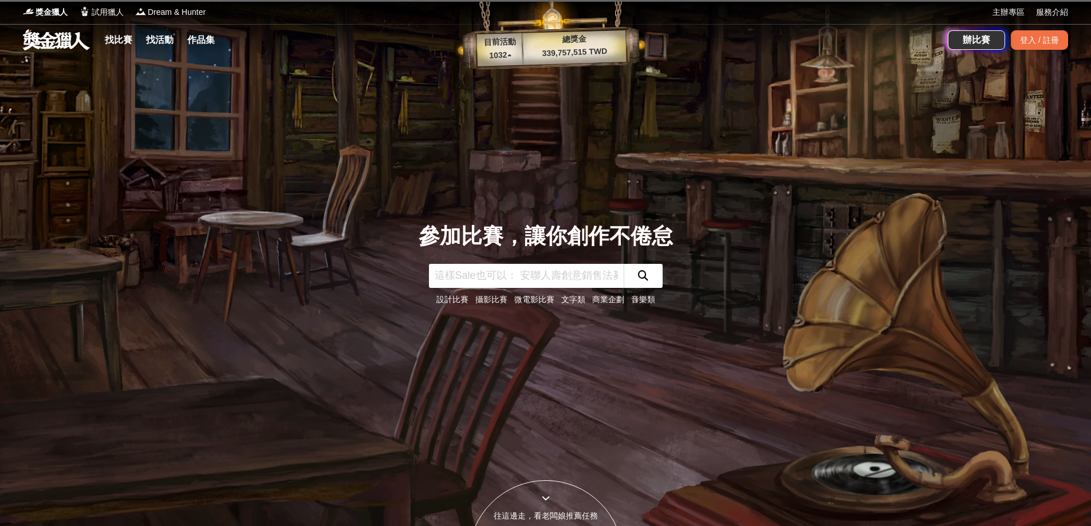
click at [569, 299] on link "文字類" at bounding box center [573, 299] width 24 height 9
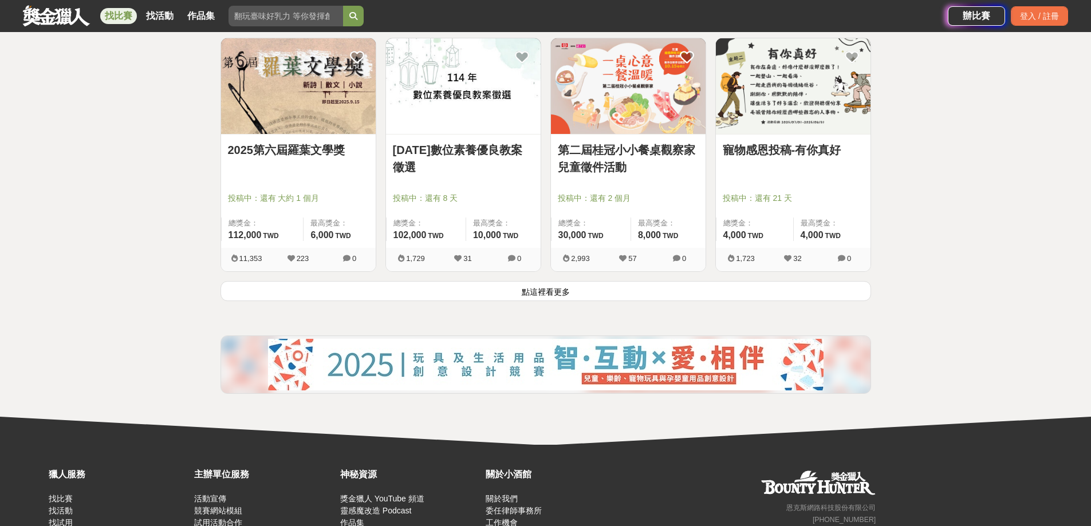
scroll to position [1431, 0]
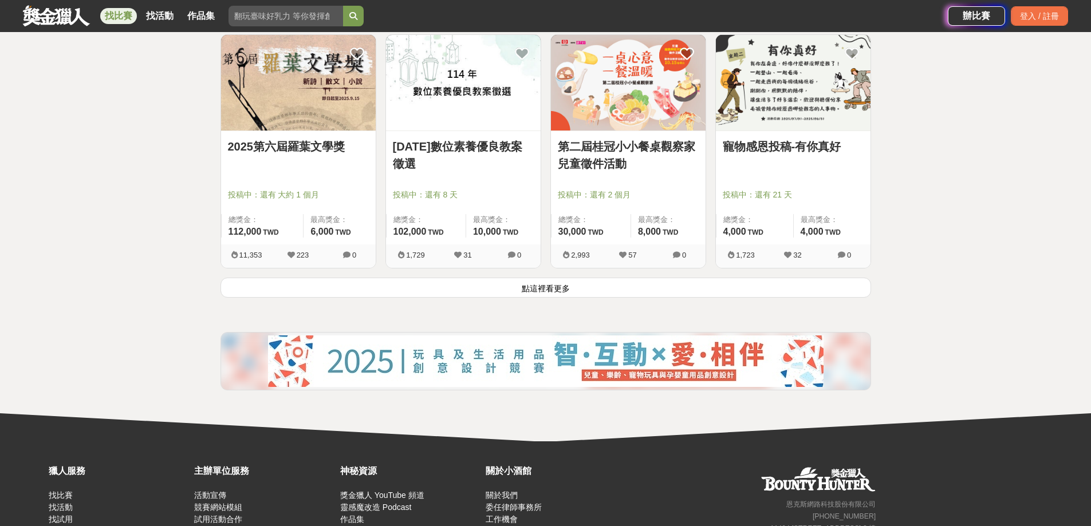
click at [538, 288] on button "點這裡看更多" at bounding box center [545, 288] width 650 height 20
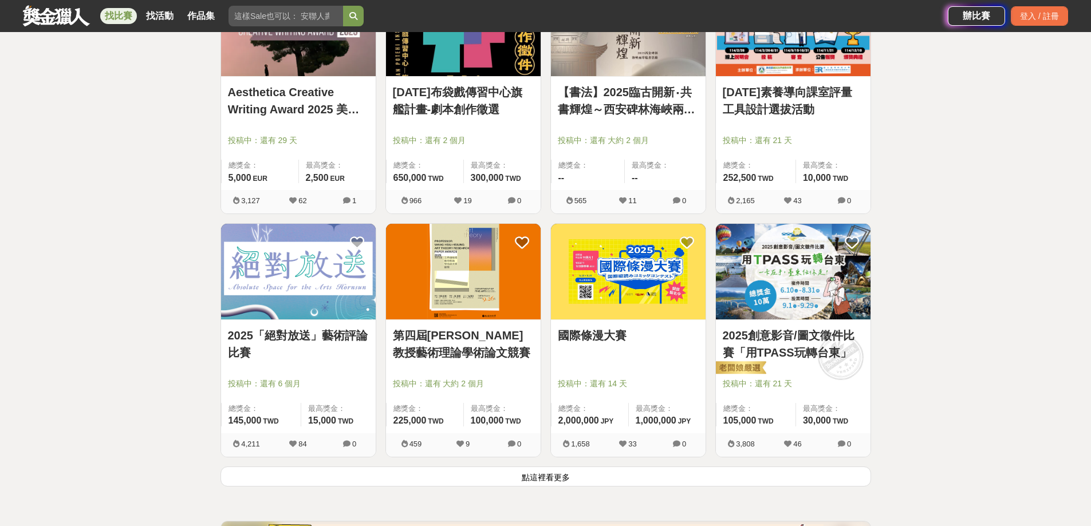
scroll to position [2805, 0]
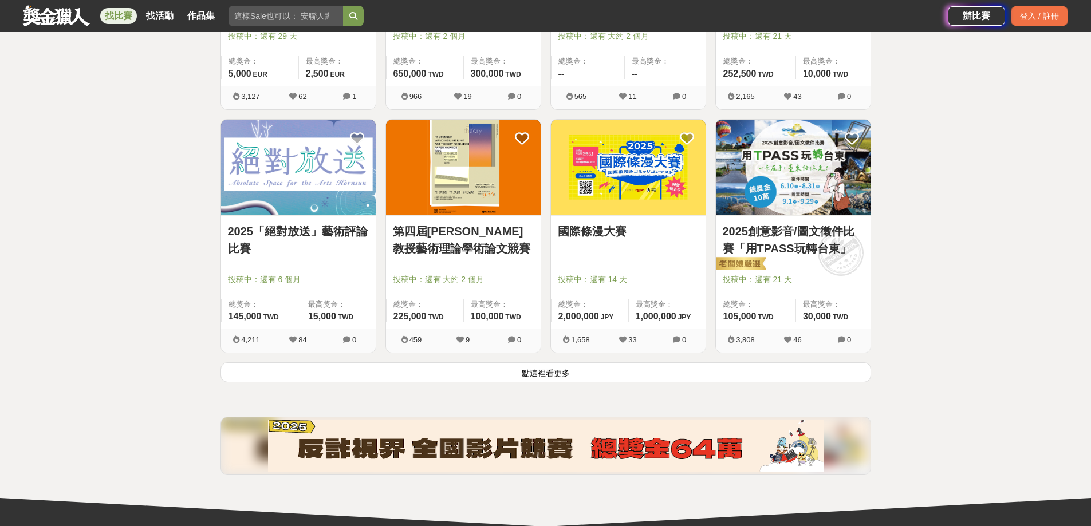
click at [520, 372] on button "點這裡看更多" at bounding box center [545, 372] width 650 height 20
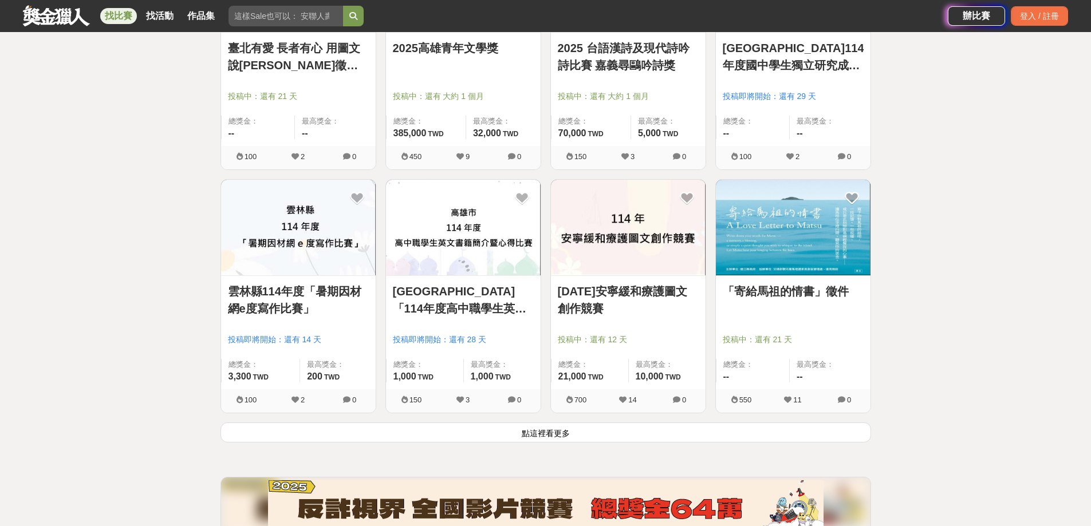
scroll to position [4294, 0]
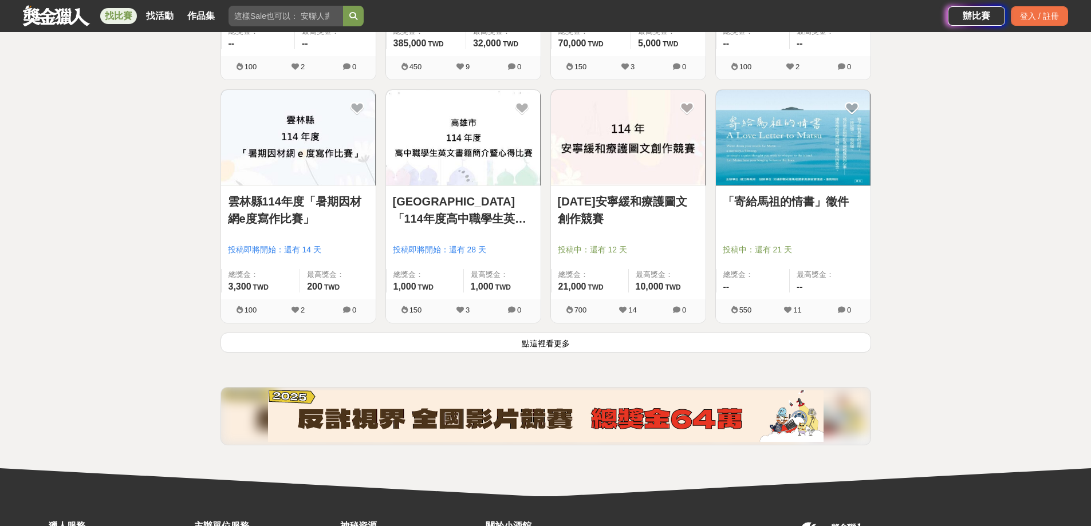
click at [809, 198] on link "「寄給馬祖的情書」徵件" at bounding box center [792, 201] width 141 height 17
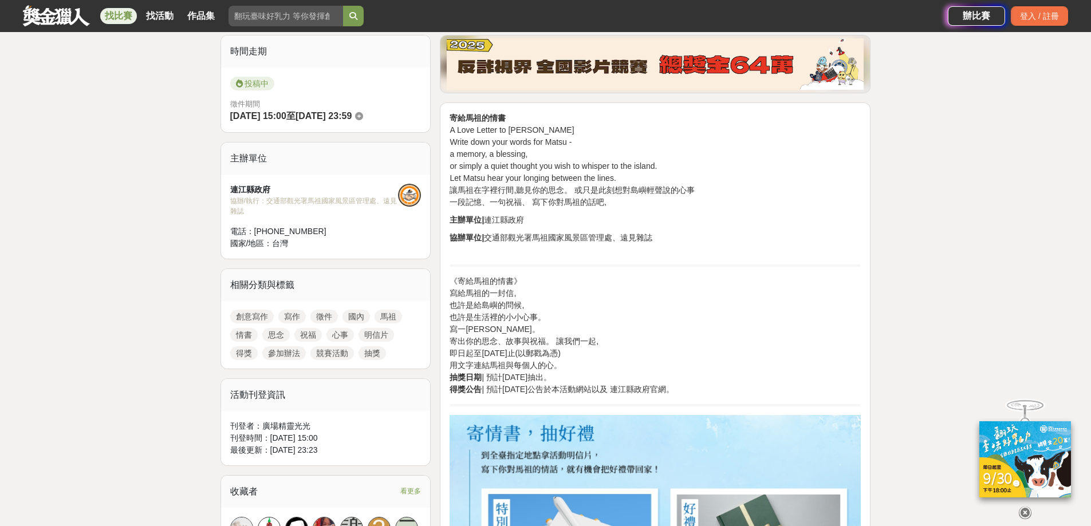
scroll to position [286, 0]
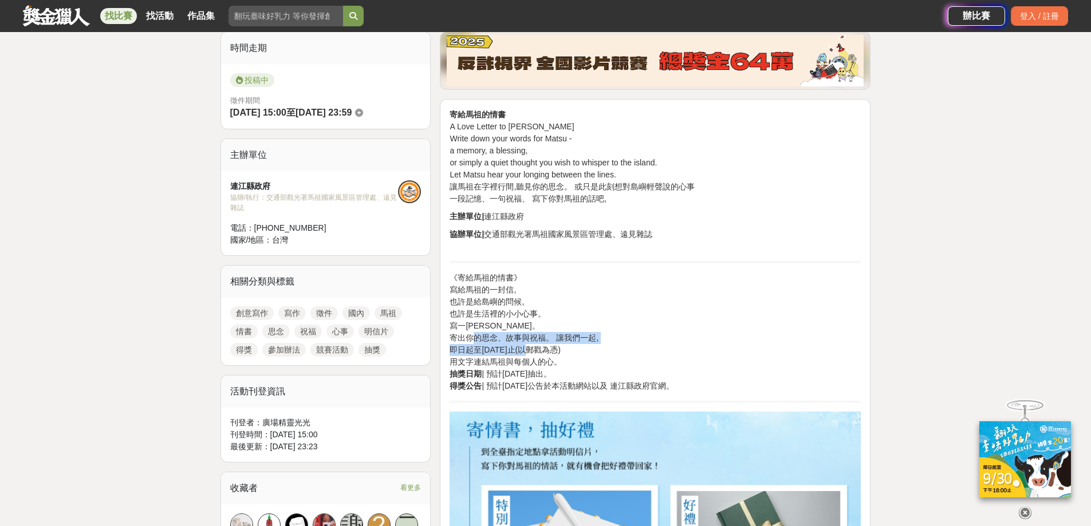
drag, startPoint x: 477, startPoint y: 335, endPoint x: 642, endPoint y: 370, distance: 168.4
click at [535, 357] on p "《寄給馬祖的情書》 寫給馬祖的一封信, 也許是給島嶼的問候, 也許是生活裡的小小心事。 寫一張明信片。 寄出你的思念、故事與祝福。 讓我們一起, 即日起至11…" at bounding box center [654, 332] width 411 height 120
click at [639, 354] on p "《寄給馬祖的情書》 寫給馬祖的一封信, 也許是給島嶼的問候, 也許是生活裡的小小心事。 寫一張明信片。 寄出你的思念、故事與祝福。 讓我們一起, 即日起至11…" at bounding box center [654, 332] width 411 height 120
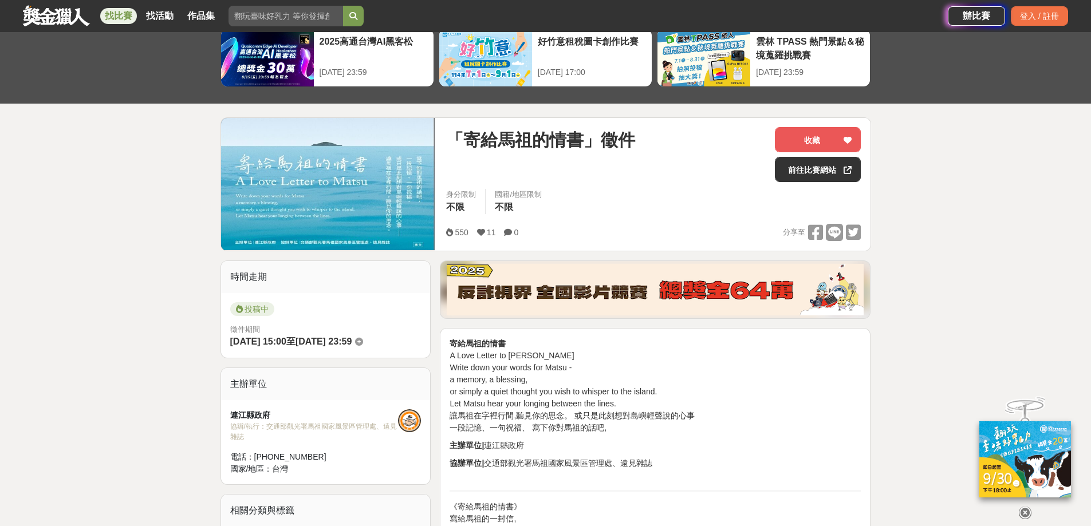
scroll to position [0, 0]
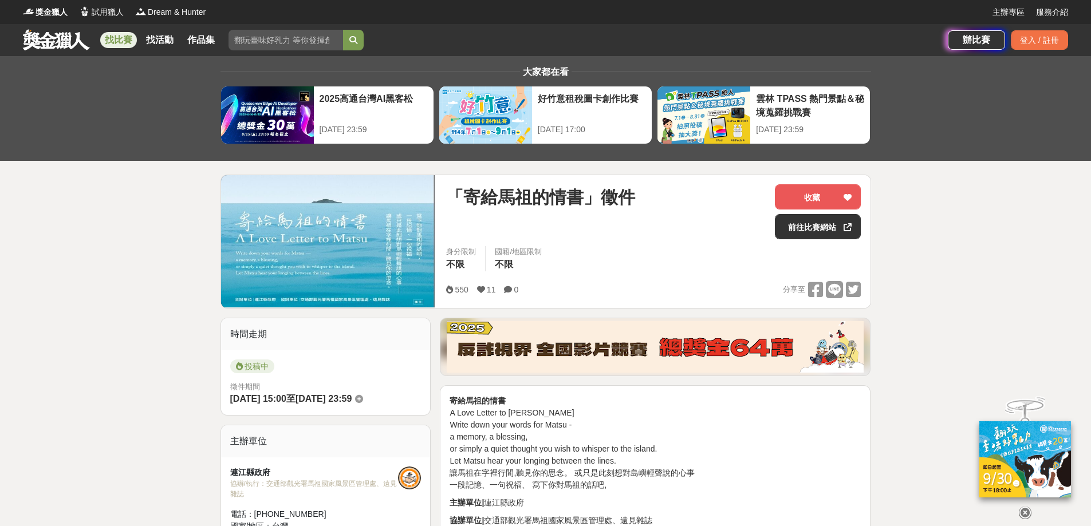
click at [53, 34] on link at bounding box center [56, 40] width 69 height 22
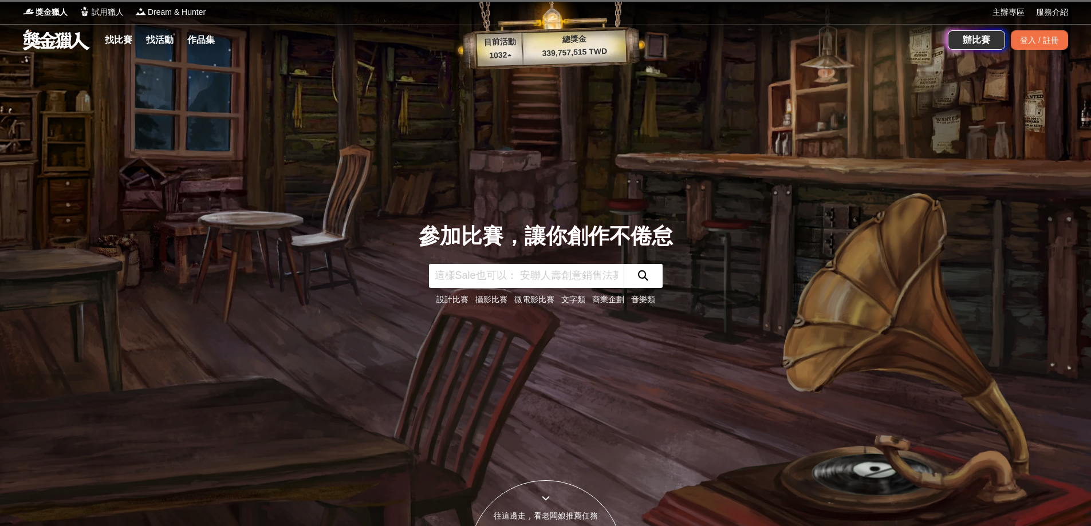
click at [637, 301] on link "音樂類" at bounding box center [643, 299] width 24 height 9
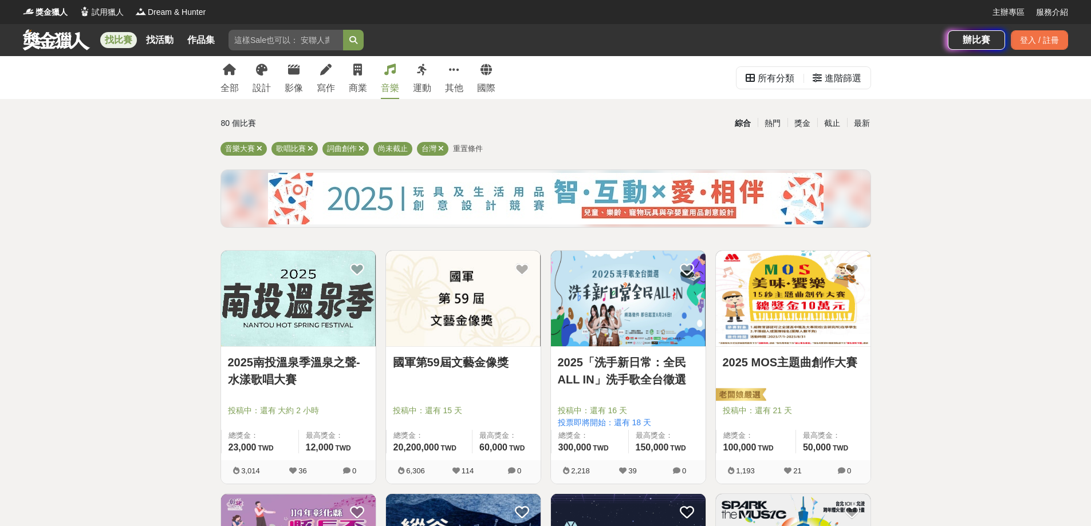
click at [245, 367] on link "2025南投溫泉季溫泉之聲-水漾歌唱大賽" at bounding box center [298, 371] width 141 height 34
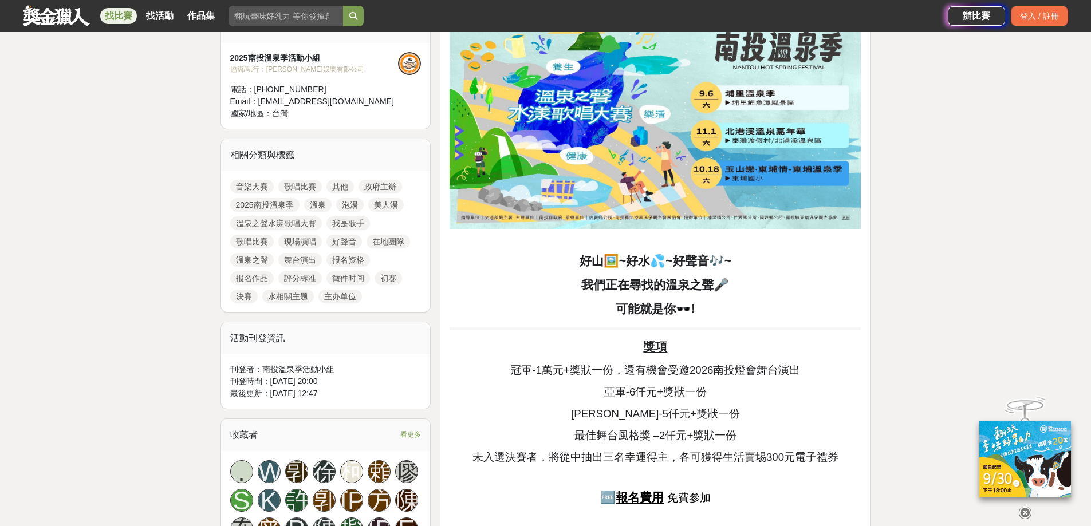
scroll to position [401, 0]
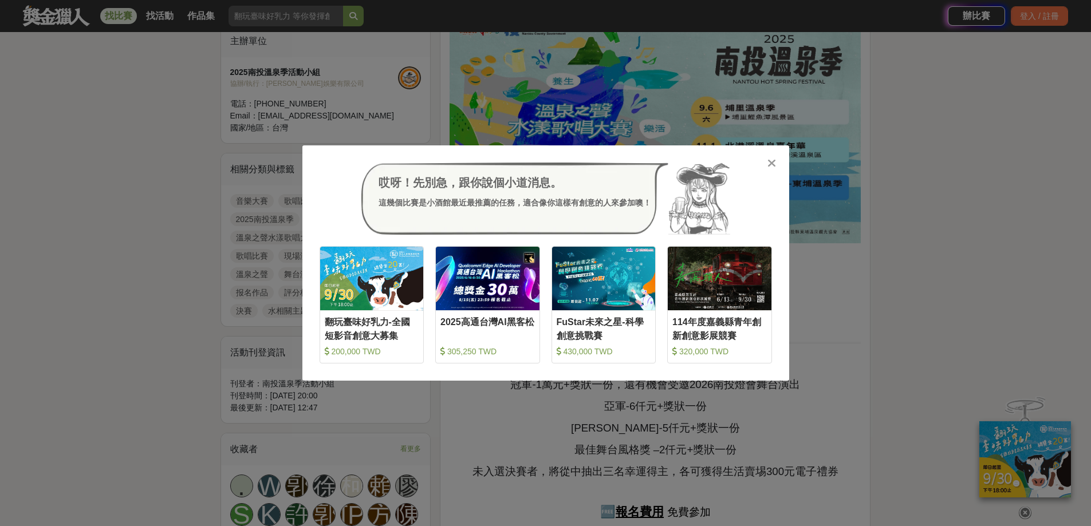
click at [771, 163] on icon at bounding box center [771, 162] width 9 height 11
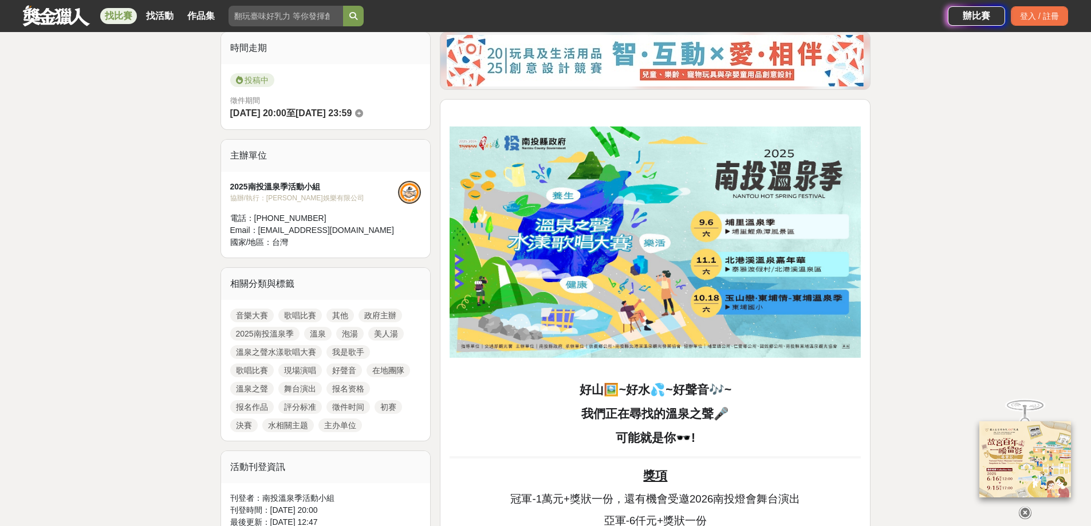
scroll to position [572, 0]
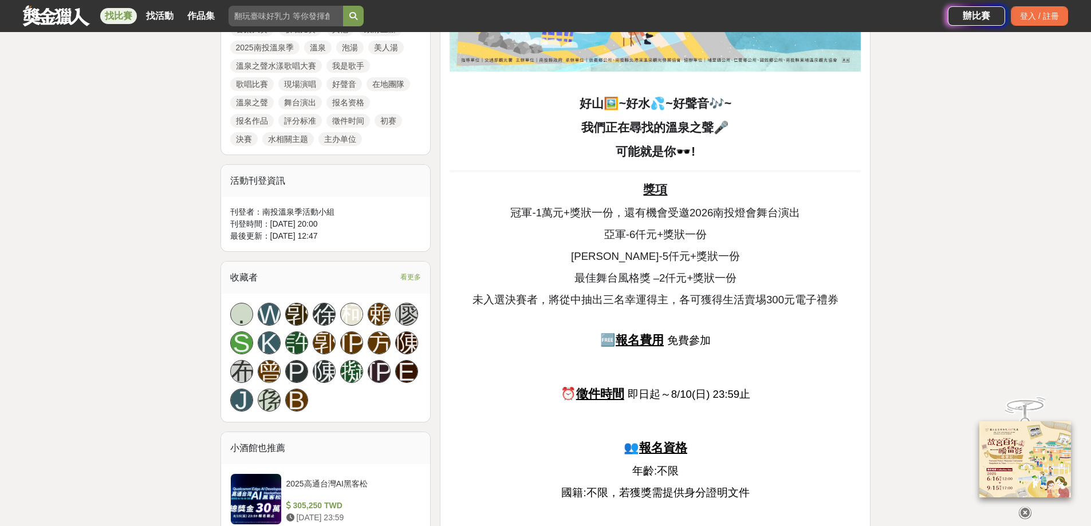
click at [637, 341] on u "報名費用" at bounding box center [639, 340] width 48 height 14
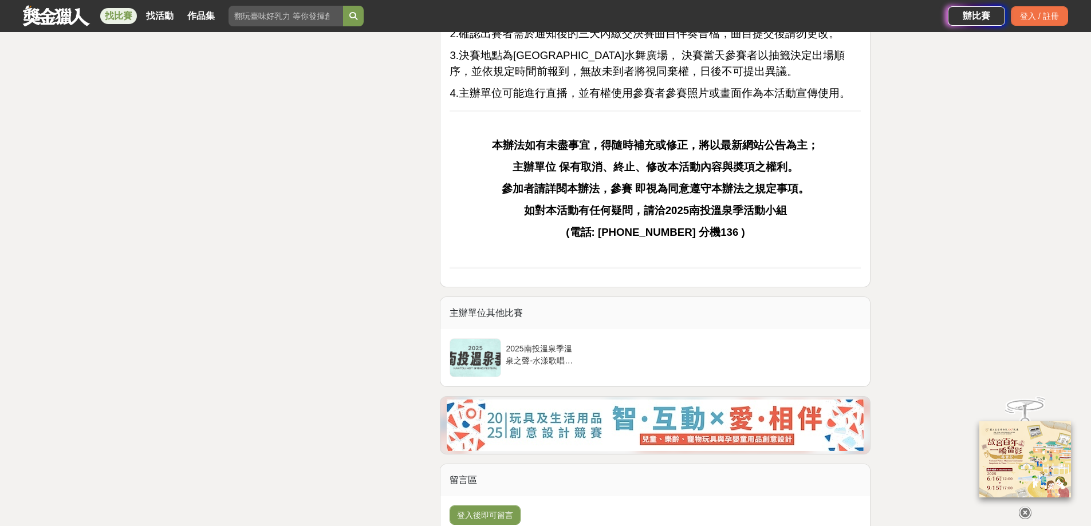
scroll to position [1832, 0]
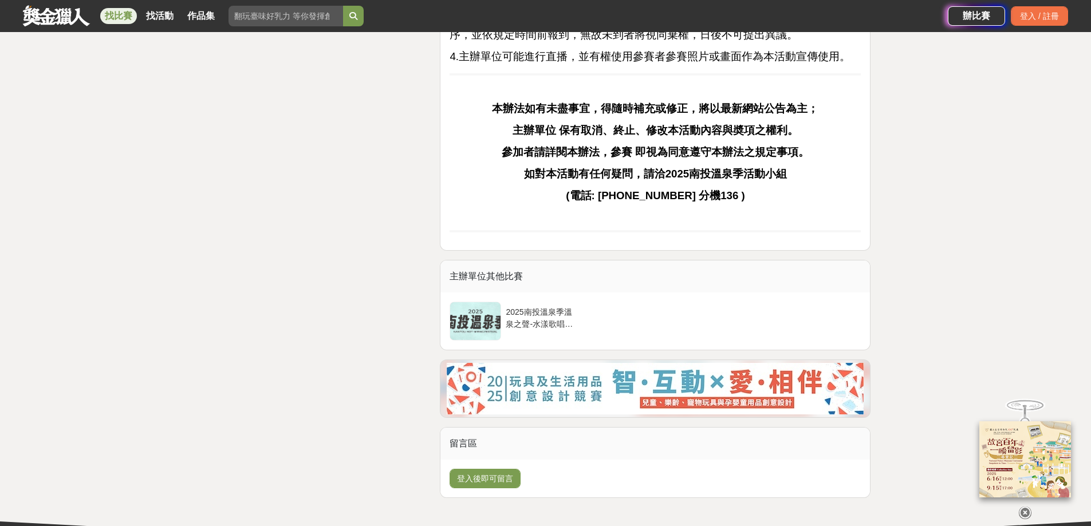
drag, startPoint x: 83, startPoint y: 189, endPoint x: 76, endPoint y: 192, distance: 8.0
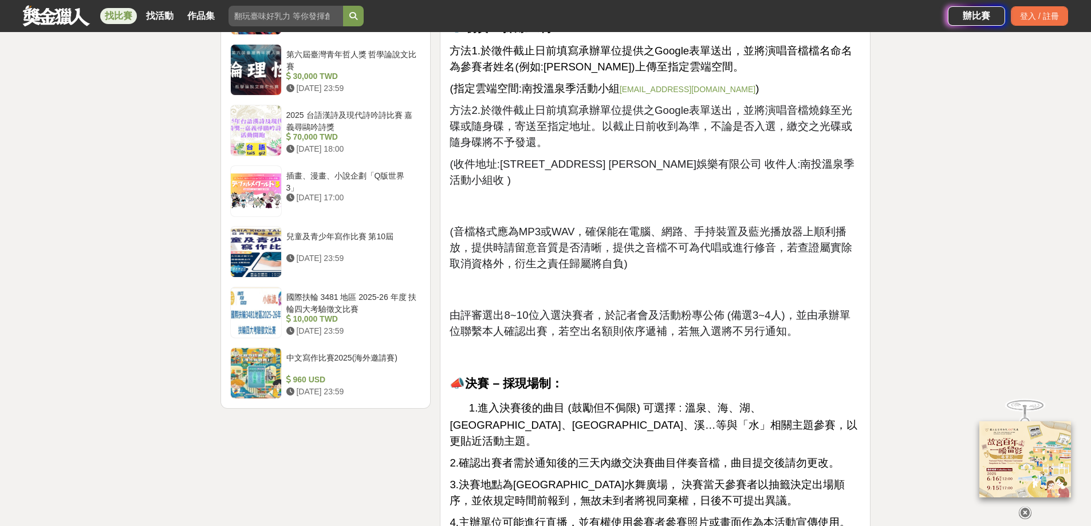
scroll to position [1374, 0]
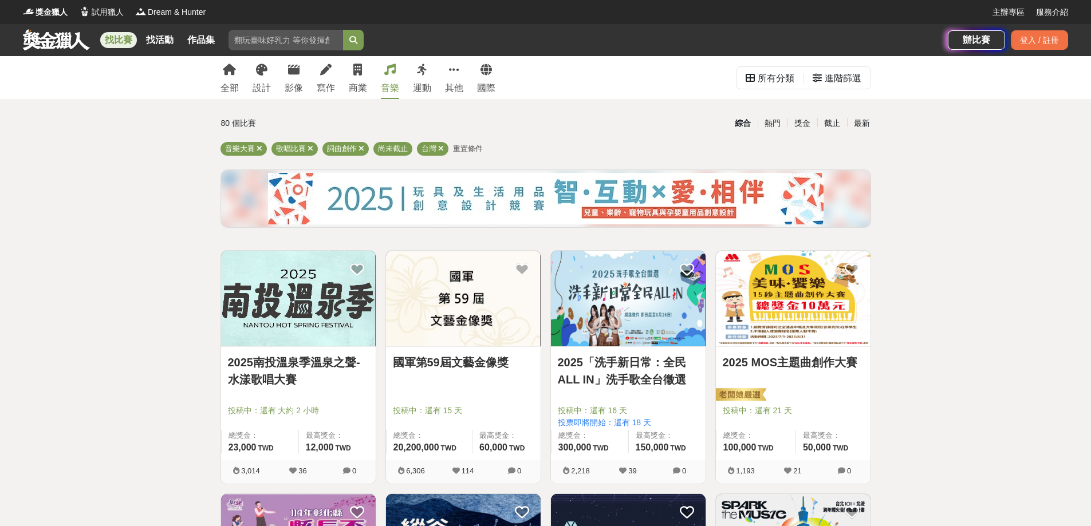
click at [646, 361] on link "2025「洗手新日常：全民 ALL IN」洗手歌全台徵選" at bounding box center [628, 371] width 141 height 34
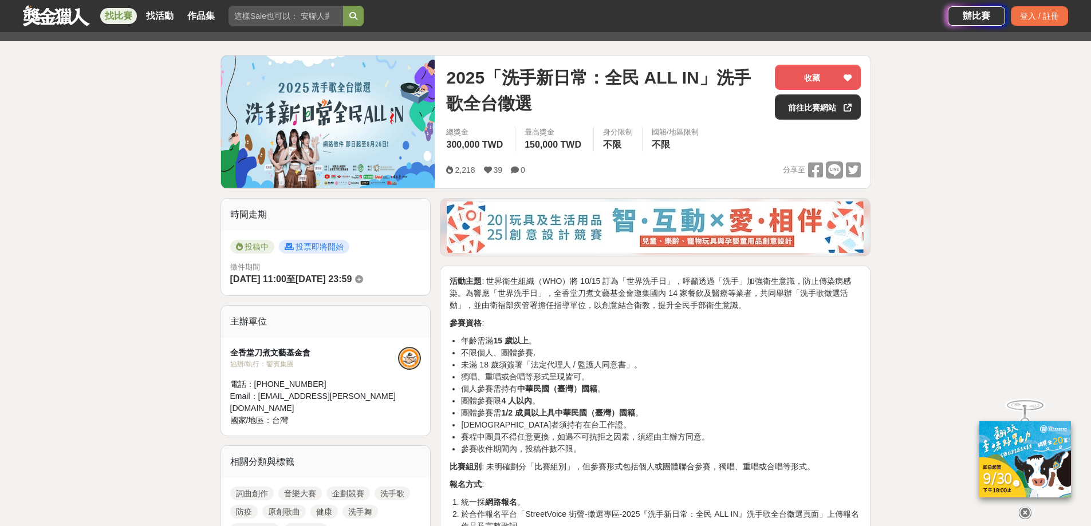
scroll to position [57, 0]
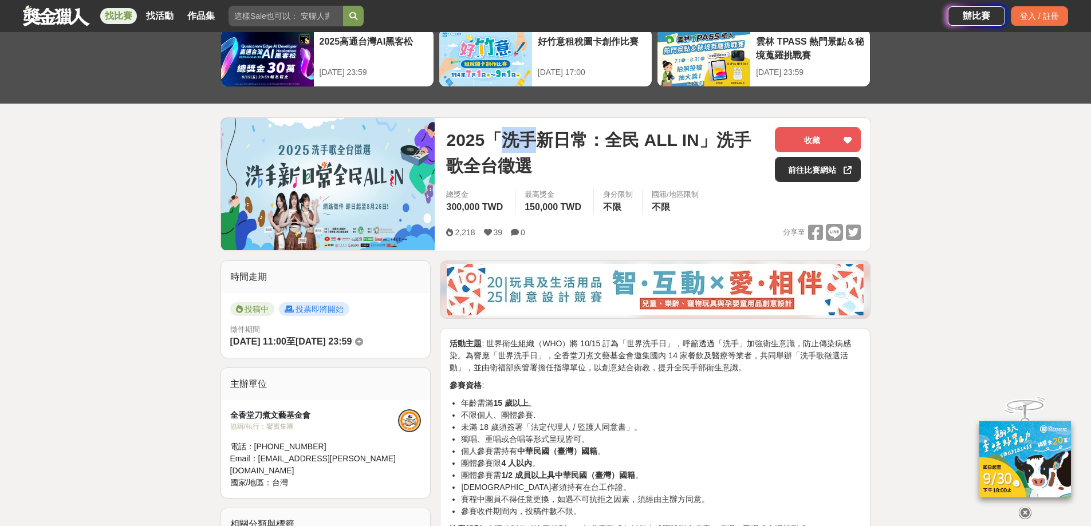
drag, startPoint x: 504, startPoint y: 135, endPoint x: 541, endPoint y: 137, distance: 37.3
click at [541, 137] on span "2025「洗手新日常：全民 ALL IN」洗手歌全台徵選" at bounding box center [605, 153] width 319 height 52
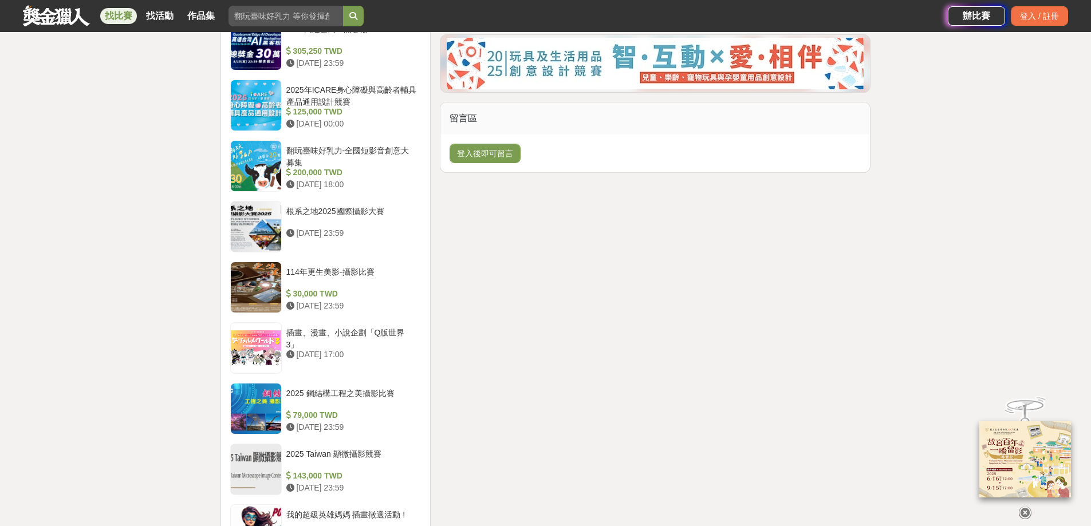
scroll to position [1145, 0]
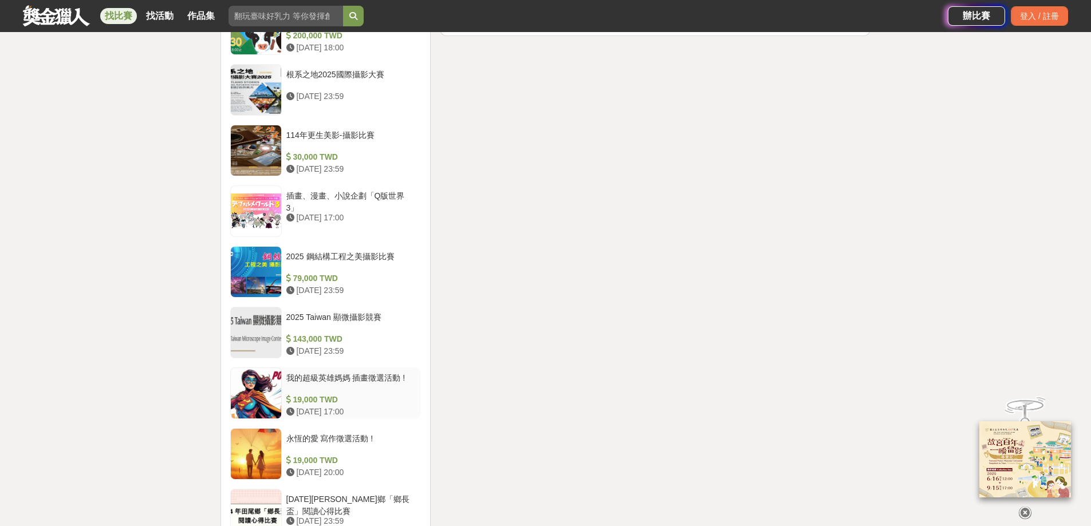
click at [380, 377] on div "我的超級英雄媽媽 插畫徵選活動 !" at bounding box center [351, 383] width 131 height 22
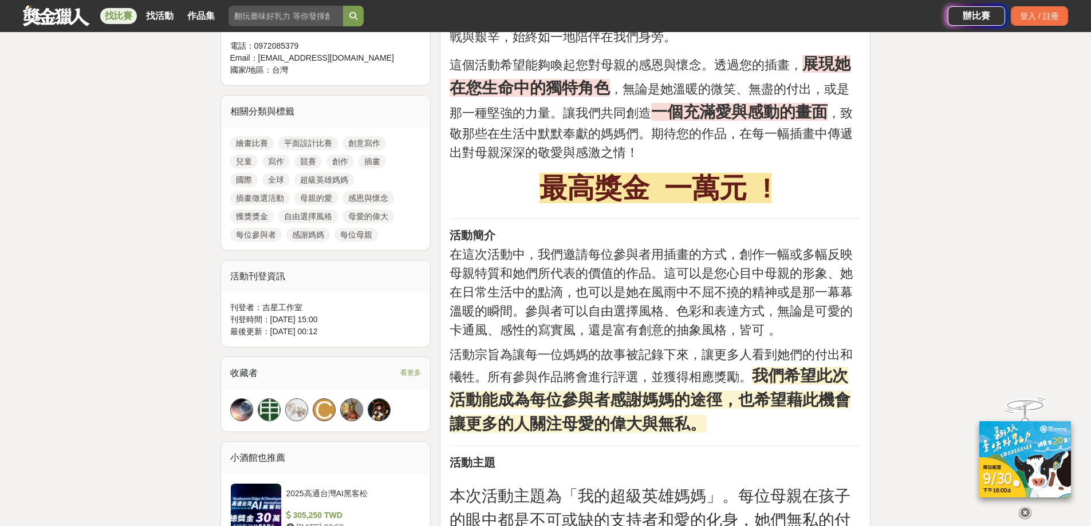
scroll to position [114, 0]
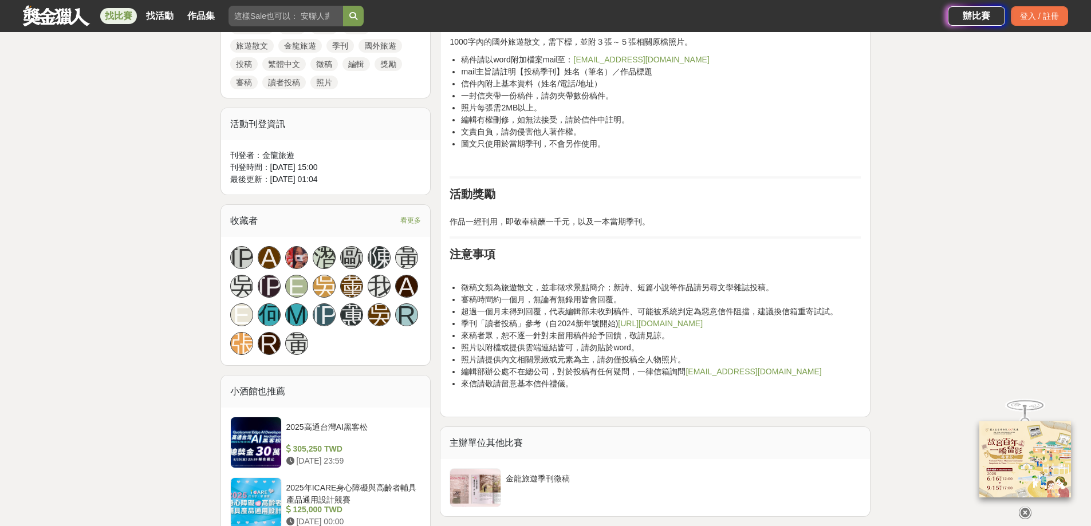
scroll to position [744, 0]
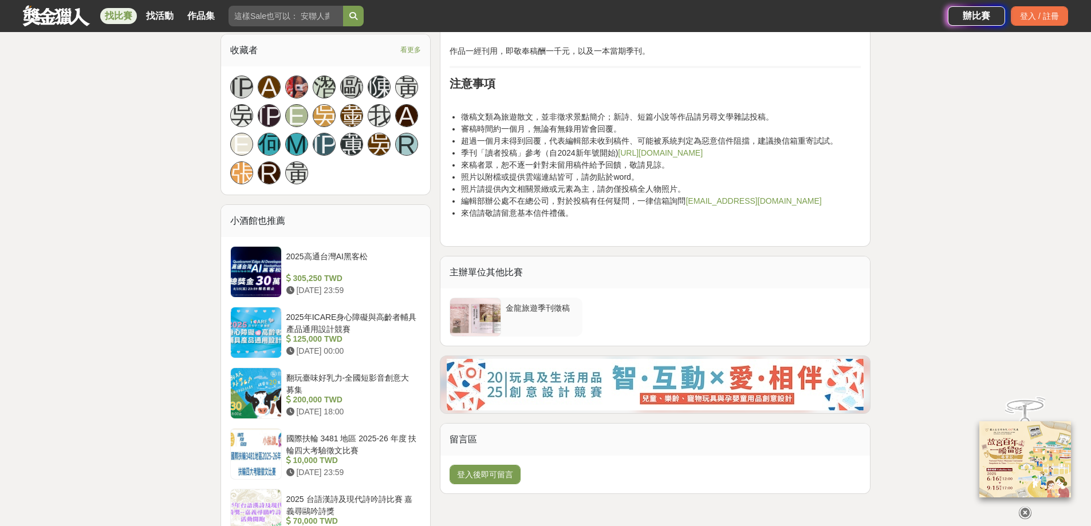
click at [534, 305] on div "金龍旅遊季刊徵稿" at bounding box center [542, 313] width 72 height 22
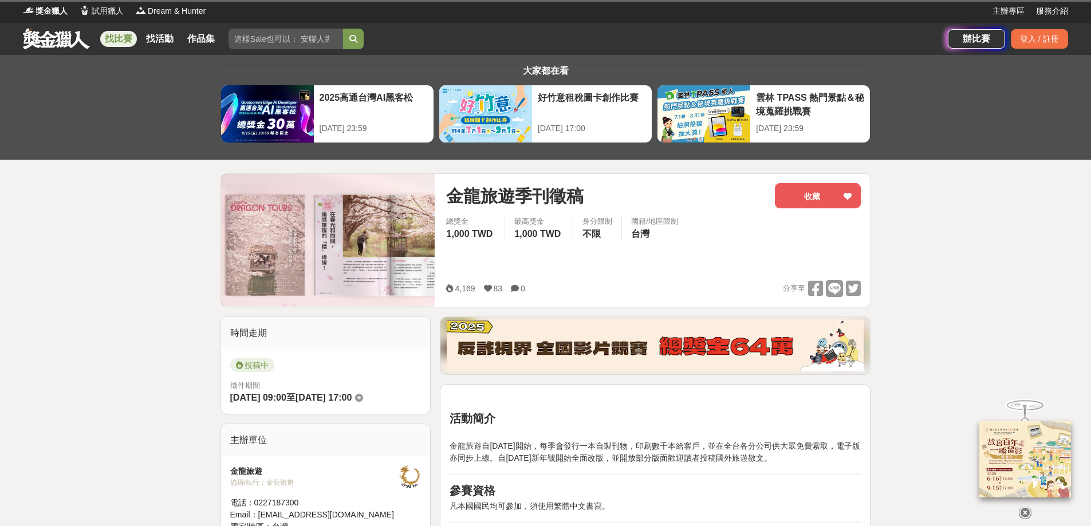
scroll to position [0, 0]
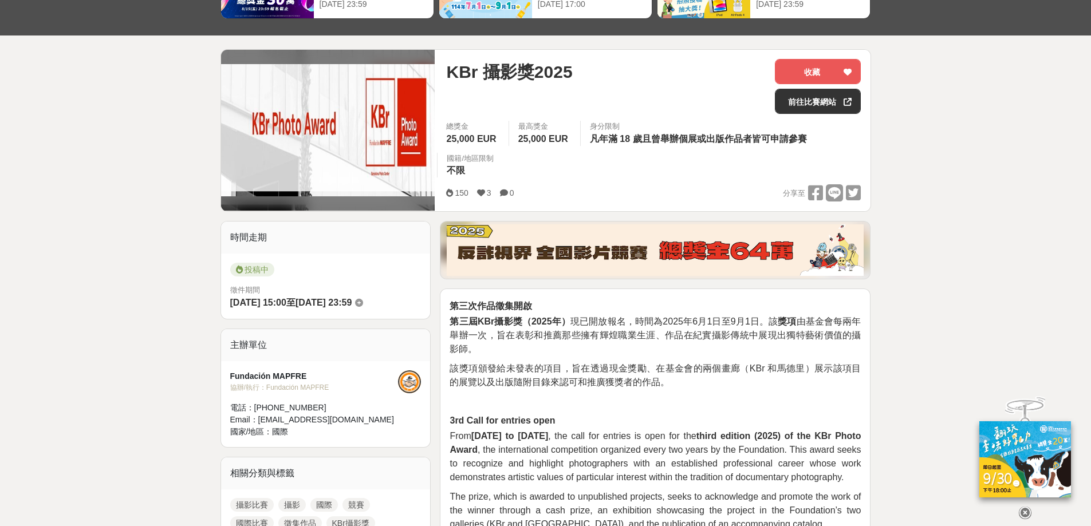
scroll to position [229, 0]
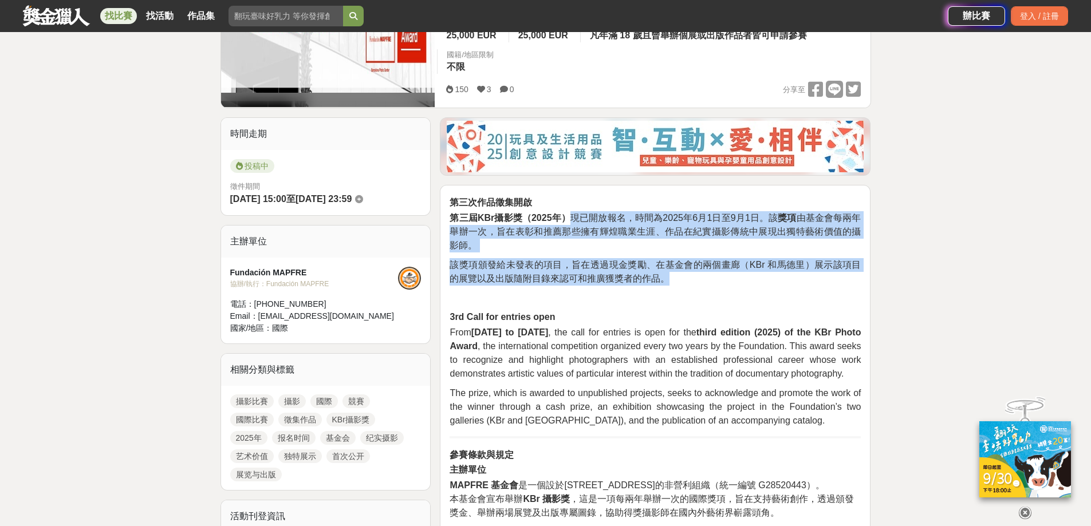
drag, startPoint x: 572, startPoint y: 217, endPoint x: 694, endPoint y: 277, distance: 136.0
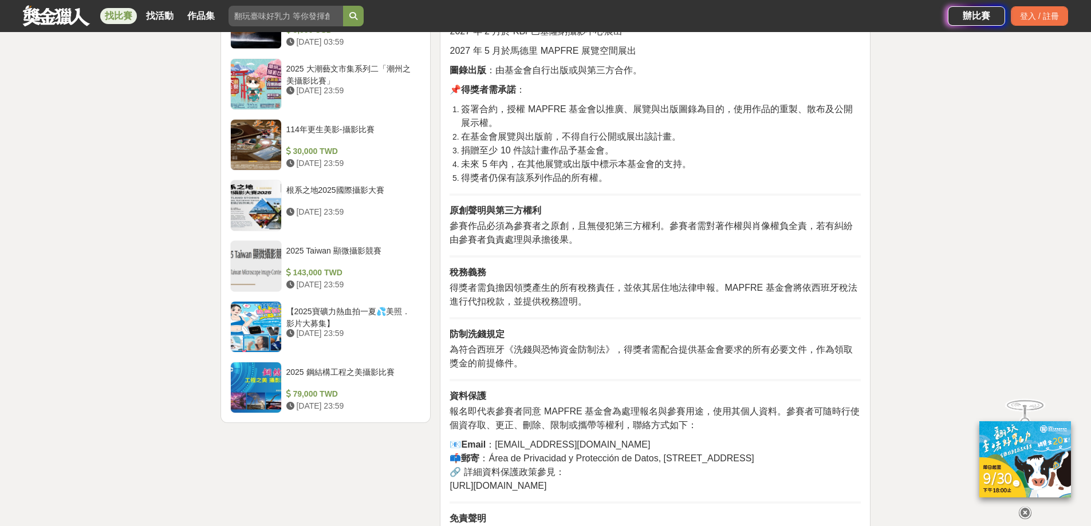
scroll to position [1259, 0]
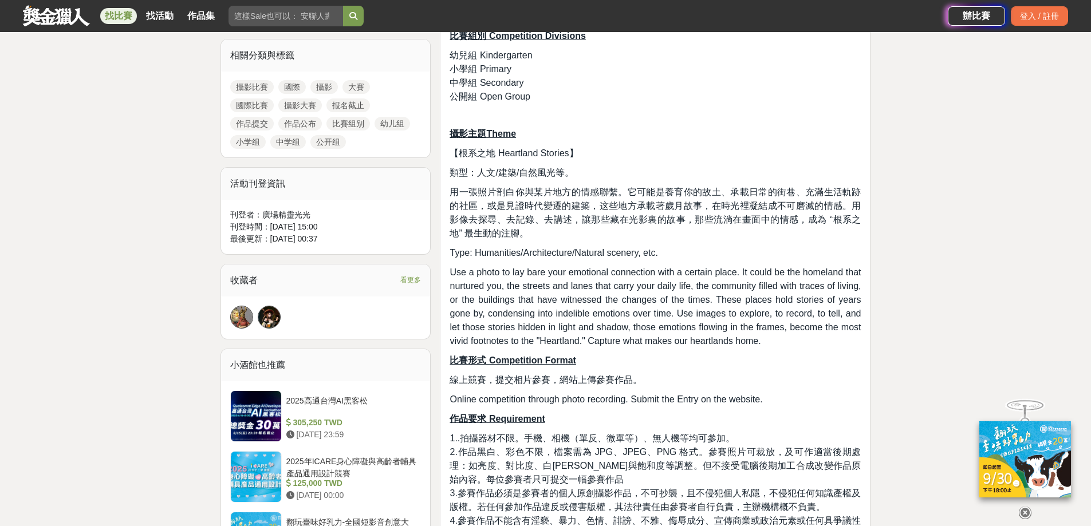
scroll to position [515, 0]
